Goal: Task Accomplishment & Management: Complete application form

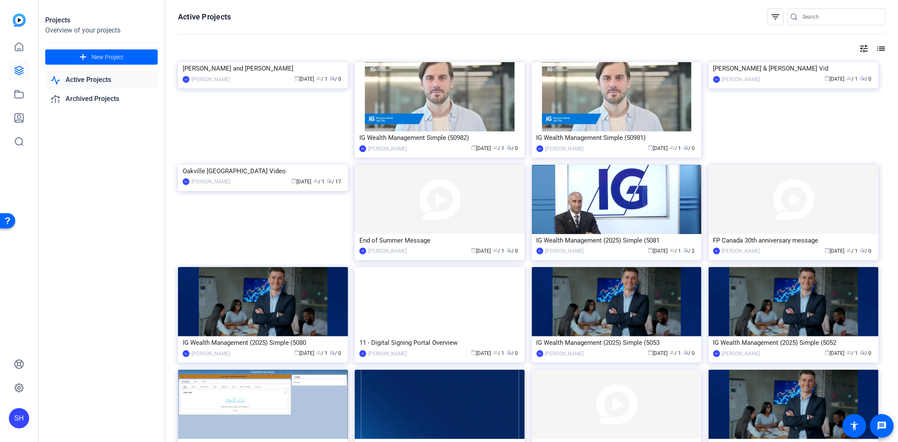
click at [122, 159] on div "Projects Overview of your projects add New Project Active Projects Archived Pro…" at bounding box center [101, 221] width 127 height 442
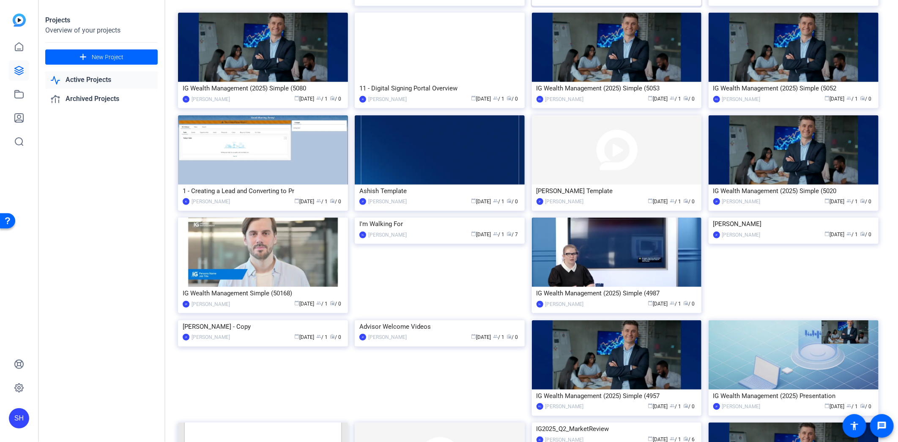
scroll to position [313, 0]
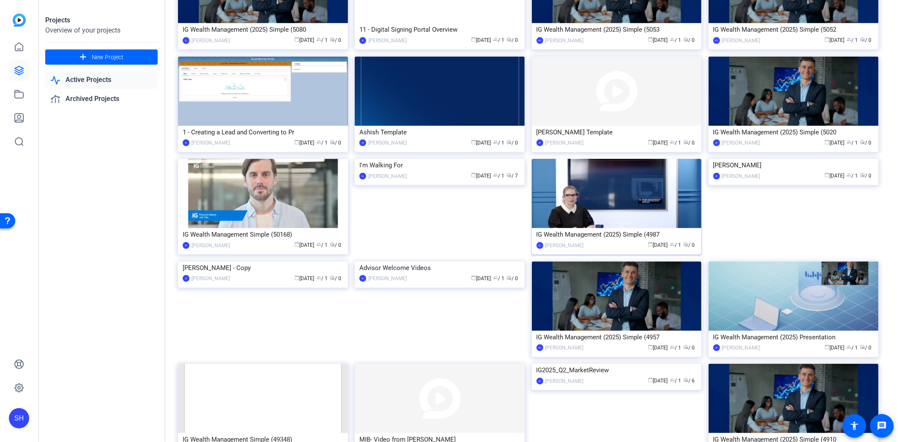
click at [624, 214] on img at bounding box center [617, 193] width 170 height 69
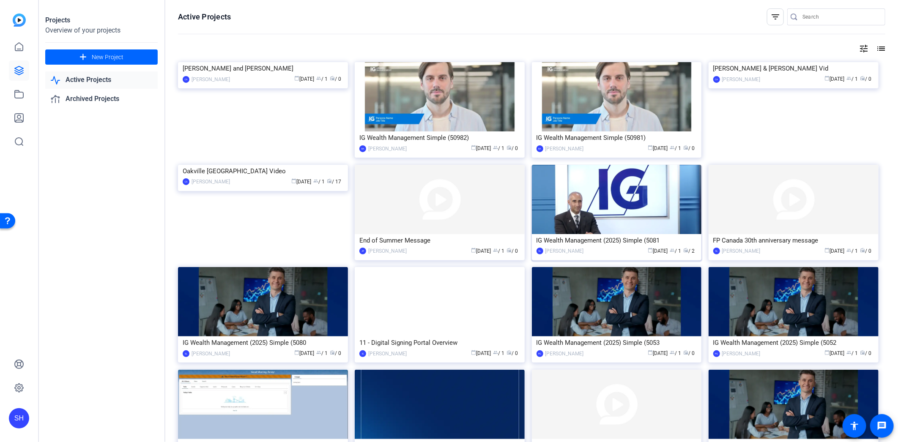
click at [654, 205] on img at bounding box center [617, 199] width 170 height 69
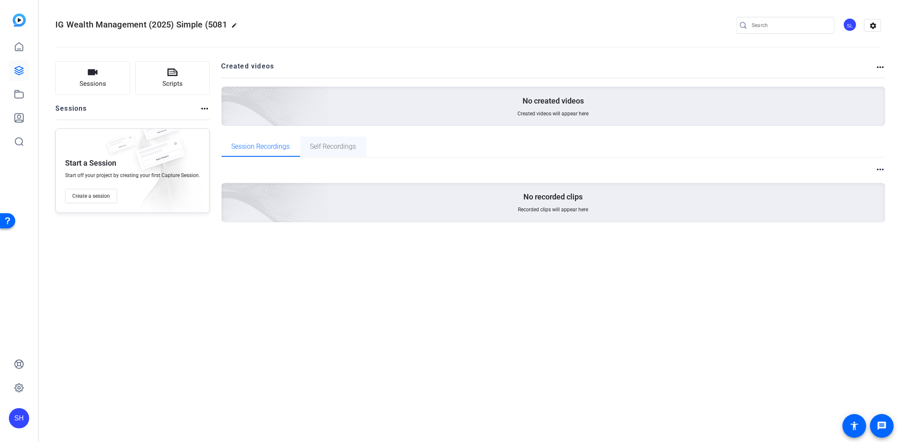
click at [315, 147] on span "Self Recordings" at bounding box center [333, 146] width 46 height 7
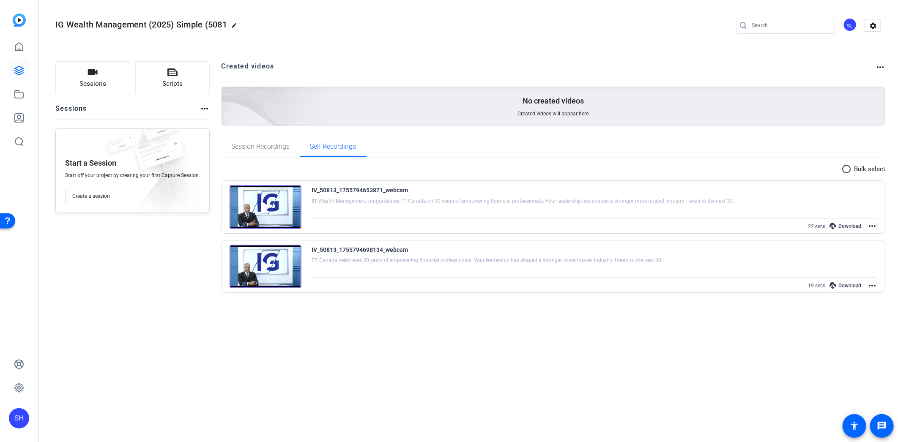
click at [234, 22] on mat-icon "edit" at bounding box center [236, 27] width 10 height 10
click at [86, 27] on input "IG Wealth Management (2025) Simple (5081" at bounding box center [89, 25] width 55 height 10
type input "FP Canada Recognition"
click at [126, 24] on span "check_circle" at bounding box center [131, 25] width 10 height 10
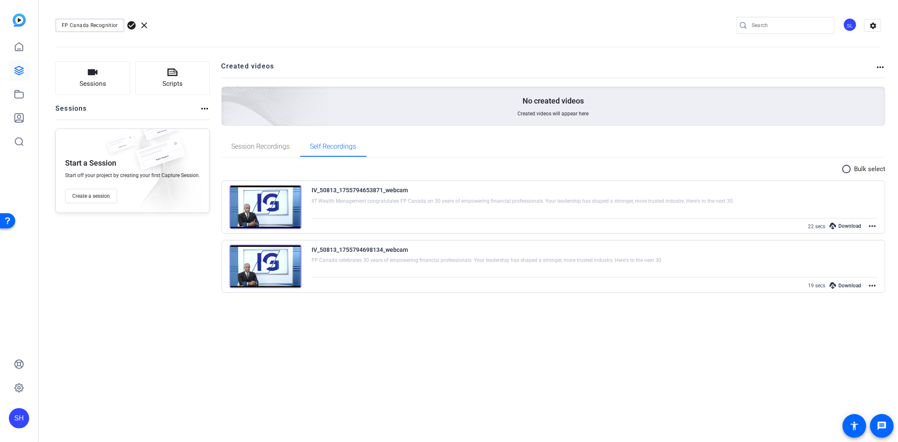
scroll to position [0, 0]
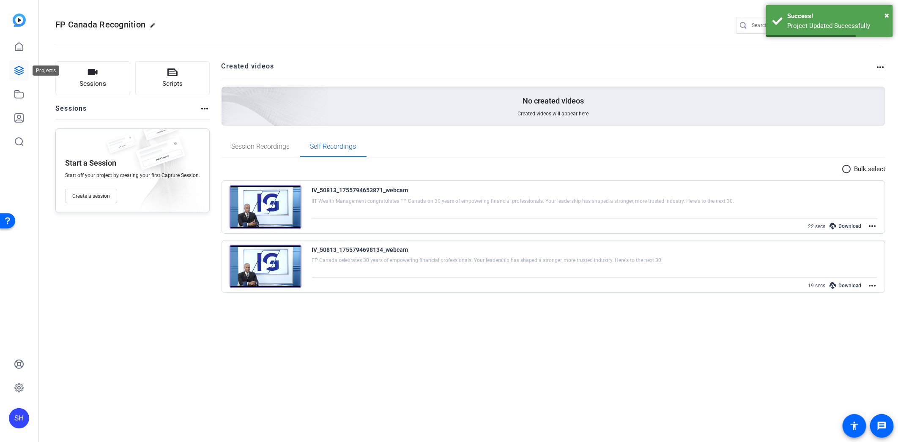
click at [22, 70] on icon at bounding box center [19, 71] width 10 height 10
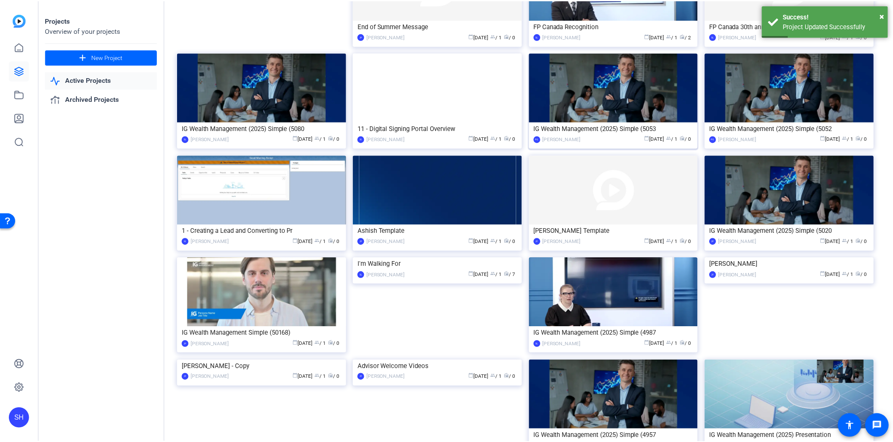
scroll to position [219, 0]
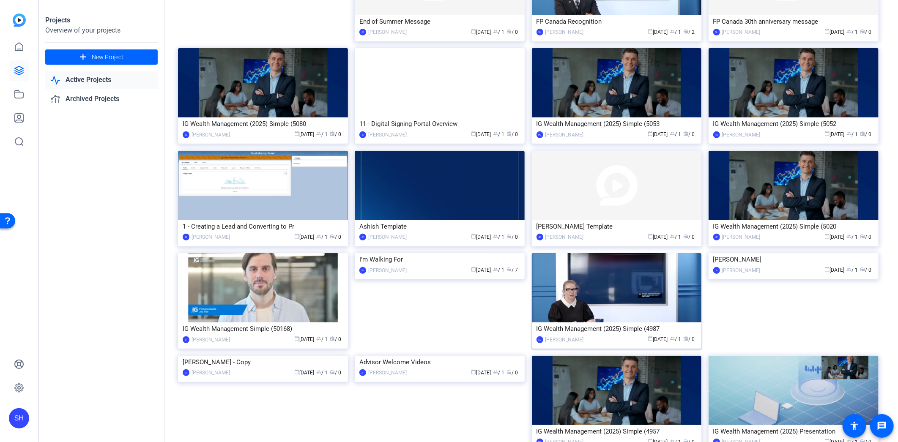
click at [649, 290] on img at bounding box center [617, 287] width 170 height 69
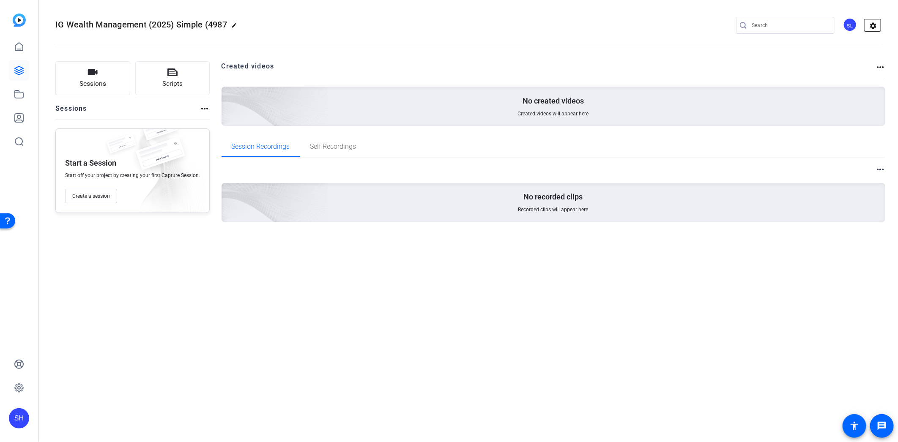
click at [877, 19] on button "settings" at bounding box center [872, 25] width 17 height 13
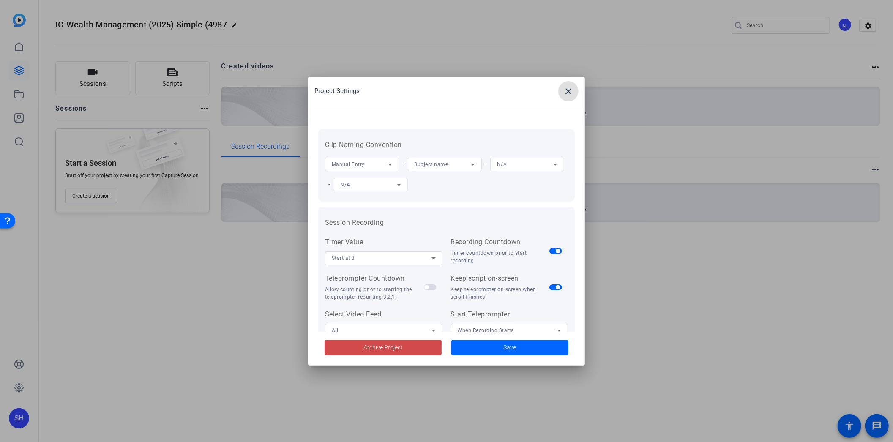
click at [408, 340] on span at bounding box center [383, 348] width 117 height 20
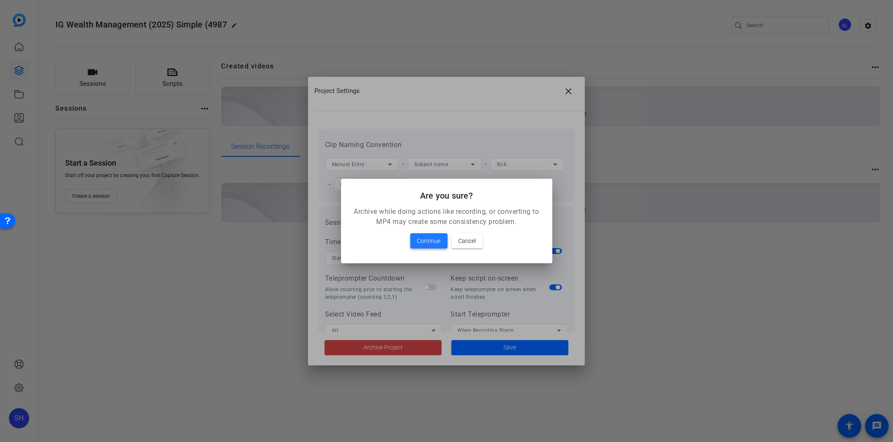
click at [428, 244] on span "Continue" at bounding box center [429, 241] width 24 height 10
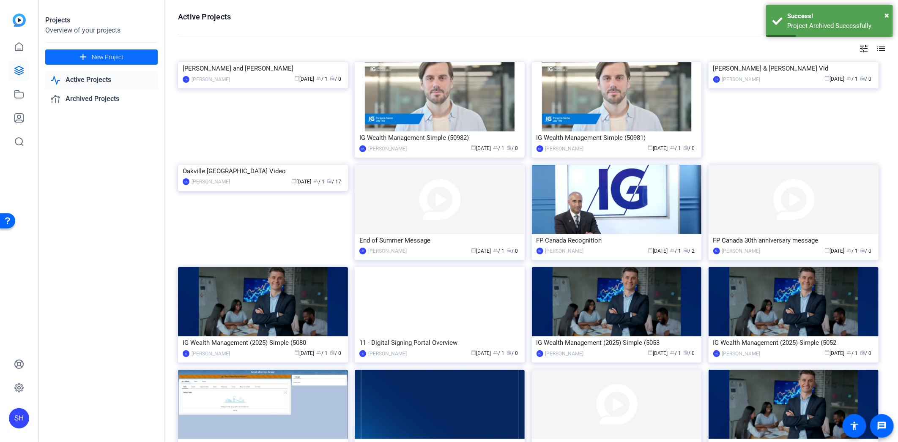
click at [116, 58] on span "New Project" at bounding box center [108, 57] width 32 height 9
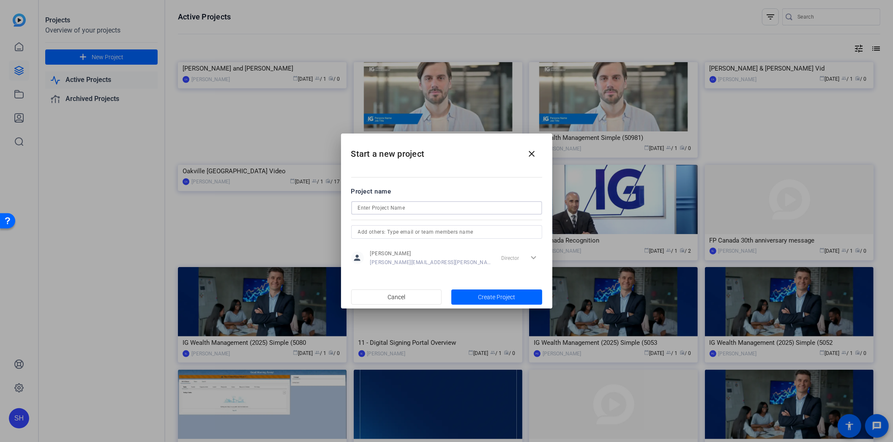
click at [359, 206] on input at bounding box center [447, 208] width 178 height 10
type input "[PERSON_NAME] CEO Messages"
click at [422, 231] on input "text" at bounding box center [447, 232] width 178 height 10
type input "seb"
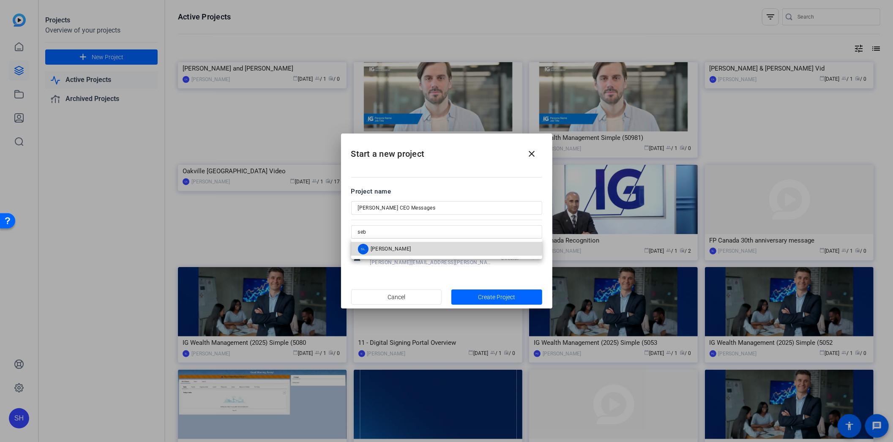
click at [411, 244] on div "SL [PERSON_NAME]" at bounding box center [384, 249] width 53 height 11
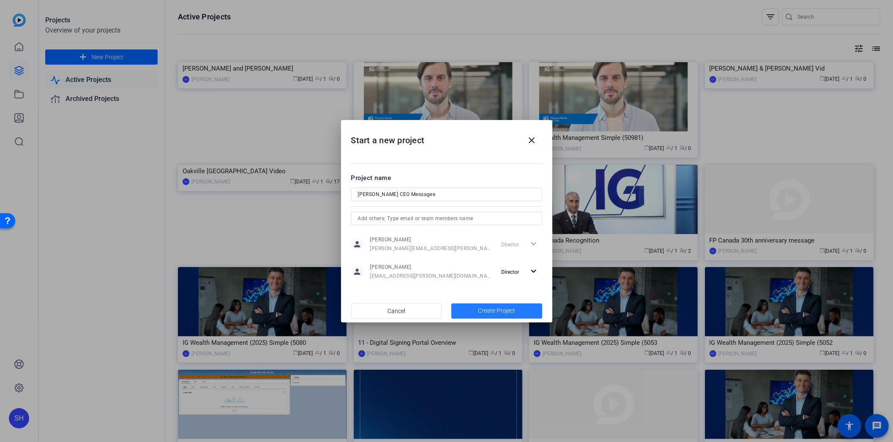
click at [474, 309] on span "button" at bounding box center [497, 311] width 91 height 20
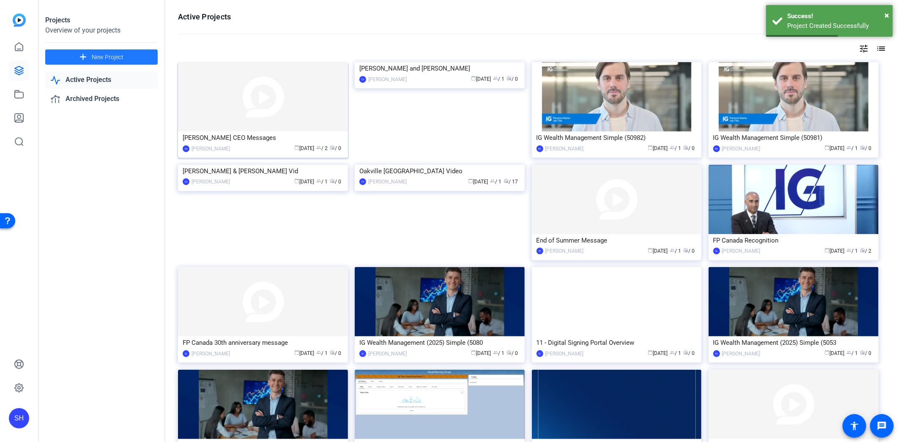
click at [285, 115] on img at bounding box center [263, 96] width 170 height 69
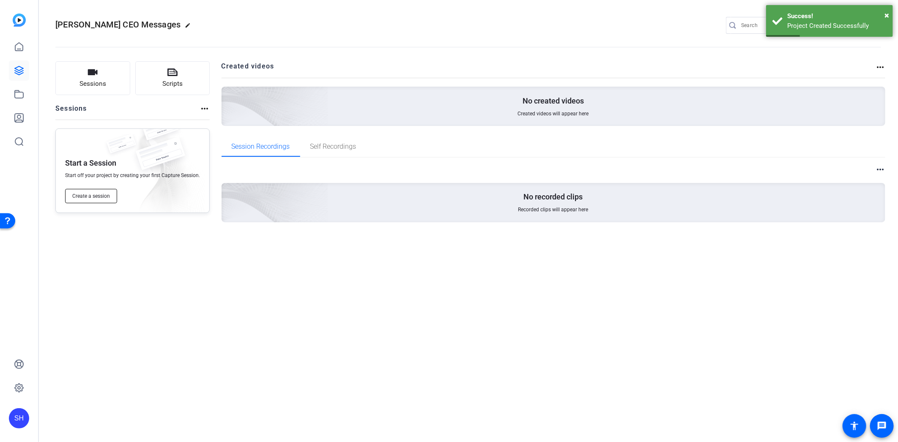
click at [105, 193] on span "Create a session" at bounding box center [91, 196] width 38 height 7
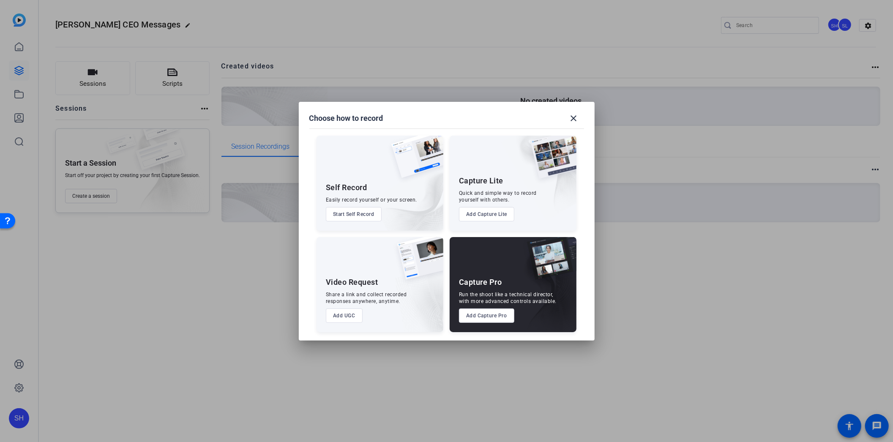
click at [348, 213] on button "Start Self Record" at bounding box center [354, 214] width 56 height 14
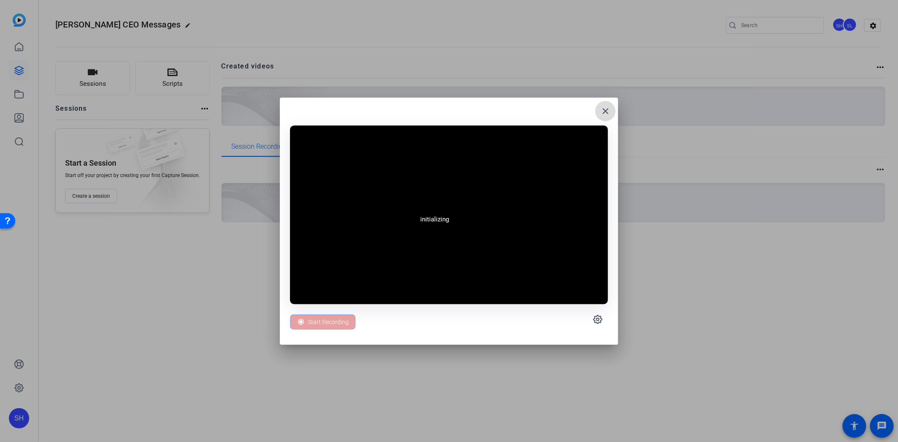
click at [602, 115] on mat-icon "close" at bounding box center [605, 111] width 10 height 10
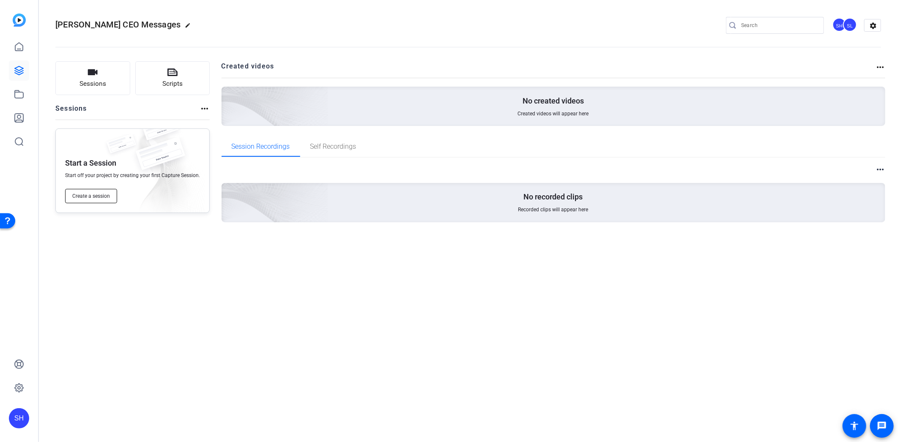
drag, startPoint x: 602, startPoint y: 115, endPoint x: 96, endPoint y: 195, distance: 512.0
click at [96, 195] on span "Create a session" at bounding box center [91, 196] width 38 height 7
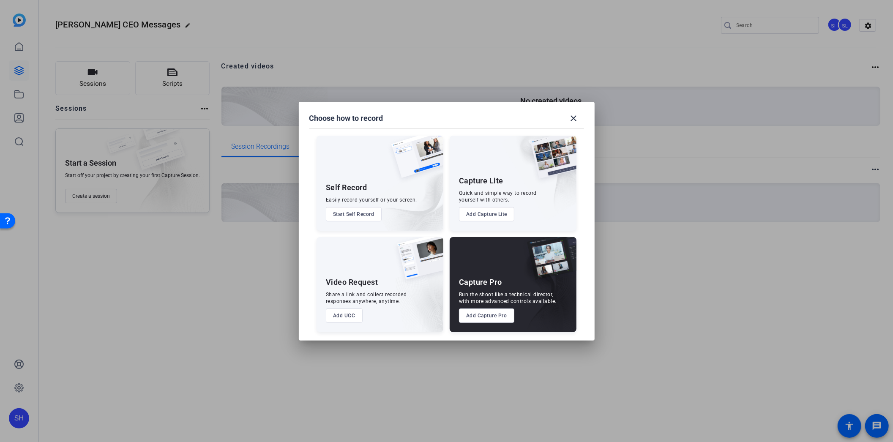
click at [359, 313] on button "Add UGC" at bounding box center [344, 316] width 37 height 14
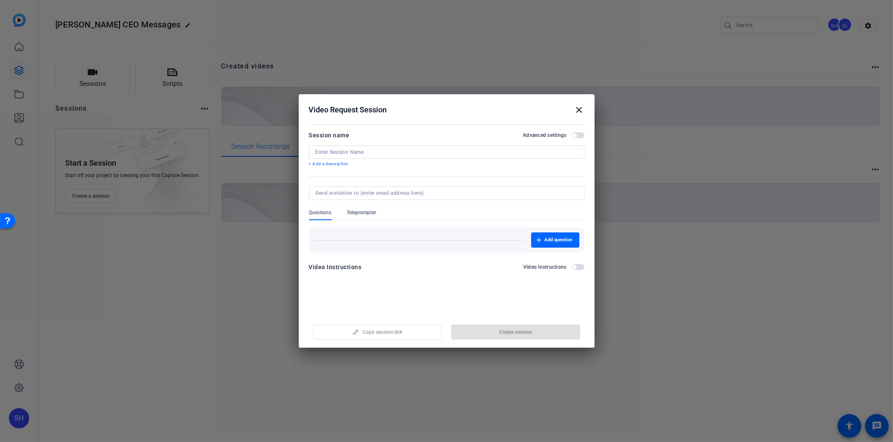
click at [350, 154] on input at bounding box center [447, 152] width 262 height 7
type input "Montreal Office Re-opening - CEO Message"
click at [581, 266] on span "button" at bounding box center [578, 267] width 13 height 6
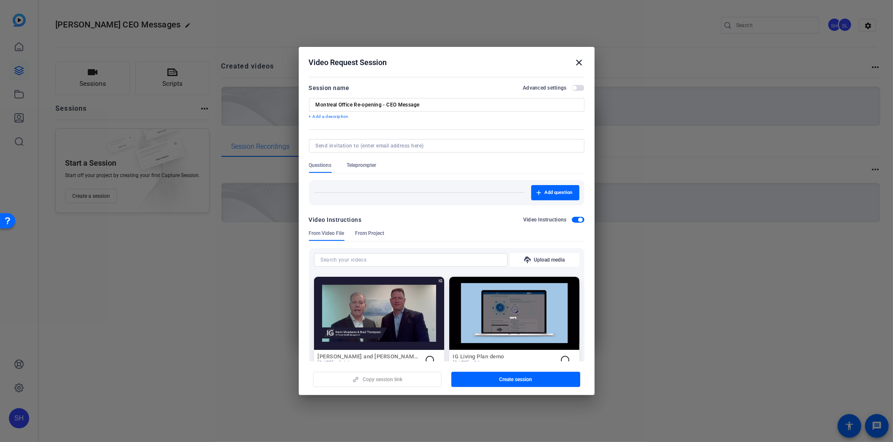
click at [578, 221] on span "button" at bounding box center [580, 220] width 4 height 4
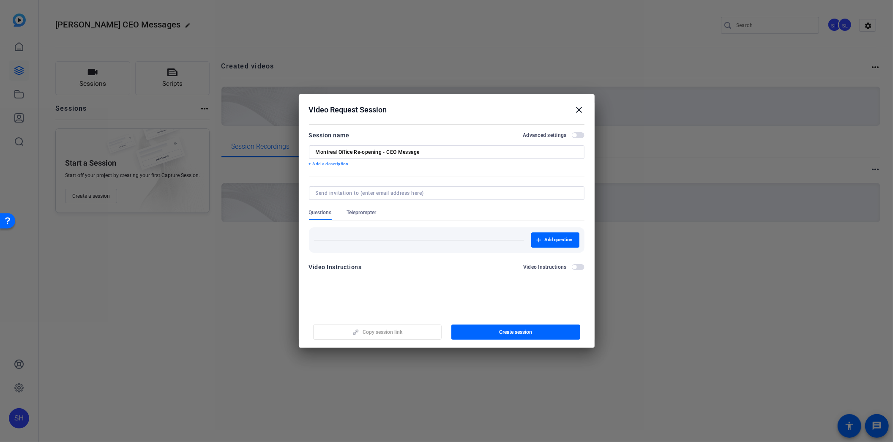
click at [578, 136] on span "button" at bounding box center [578, 135] width 13 height 6
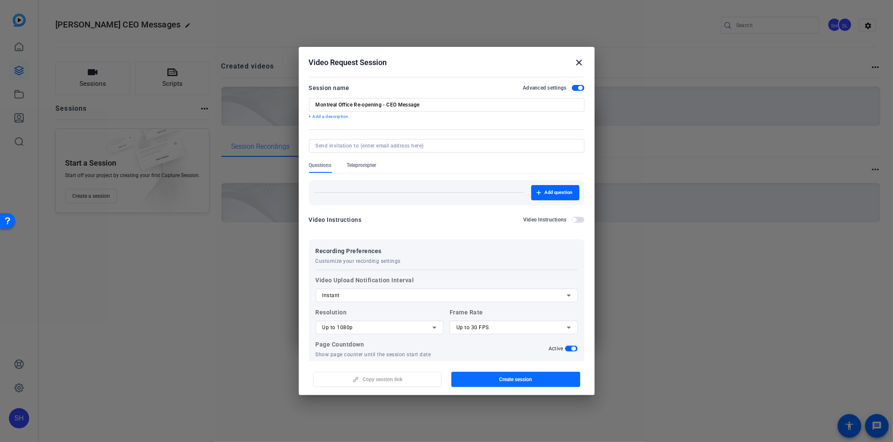
click at [498, 381] on span "button" at bounding box center [516, 380] width 129 height 20
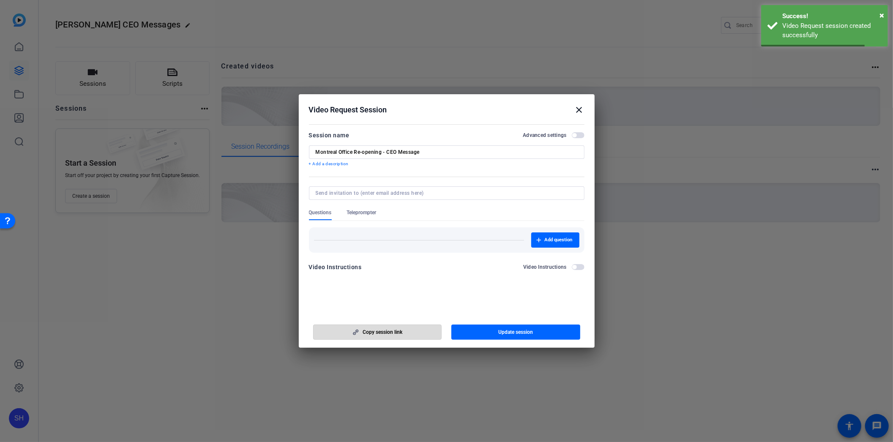
click at [386, 330] on span "Copy session link" at bounding box center [383, 332] width 40 height 7
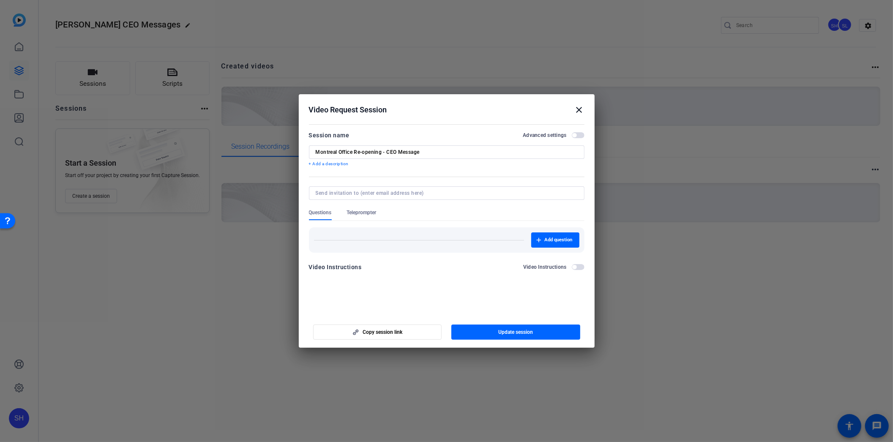
click at [576, 112] on mat-icon "close" at bounding box center [580, 110] width 10 height 10
